Goal: Find specific page/section: Find specific page/section

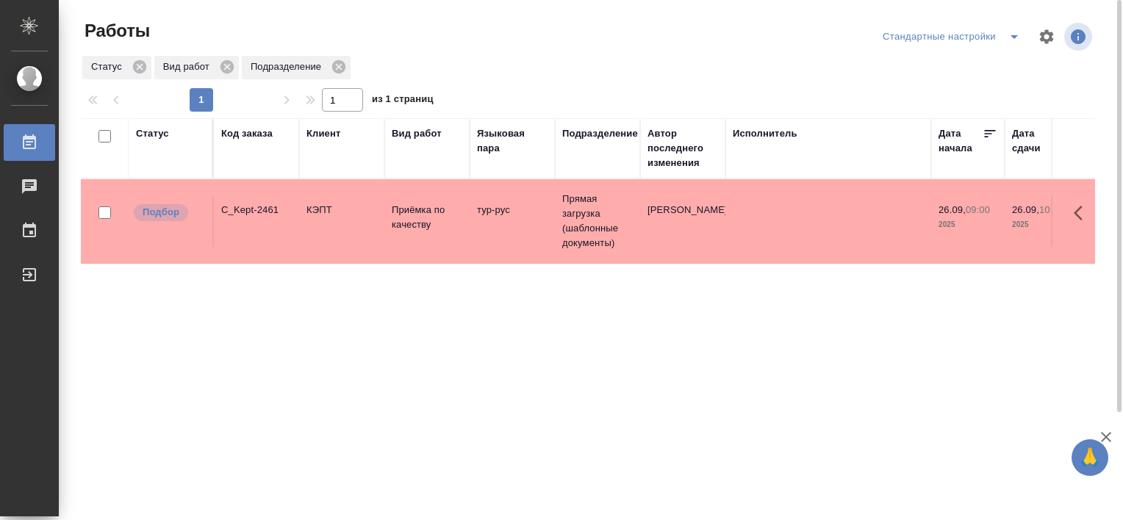
drag, startPoint x: 865, startPoint y: 454, endPoint x: 926, endPoint y: 496, distance: 75.0
click at [926, 496] on div "Статус Код заказа Клиент Вид работ Языковая пара Подразделение Автор последнего…" at bounding box center [588, 382] width 1015 height 529
click at [1014, 36] on icon "split button" at bounding box center [1014, 37] width 7 height 4
click at [945, 68] on li "В работе" at bounding box center [954, 66] width 150 height 24
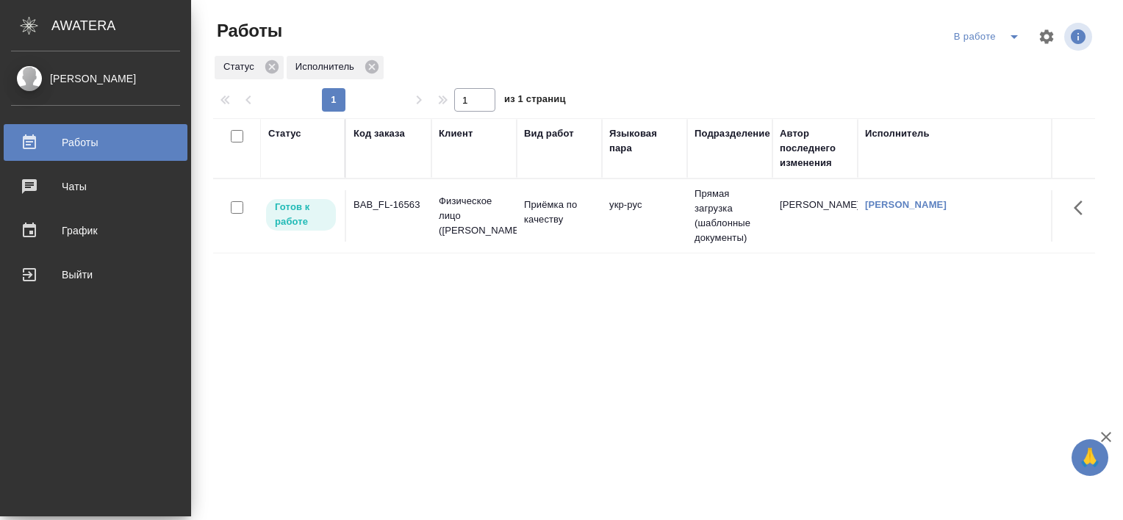
click at [73, 154] on link "Работы" at bounding box center [96, 142] width 184 height 37
